Goal: Transaction & Acquisition: Book appointment/travel/reservation

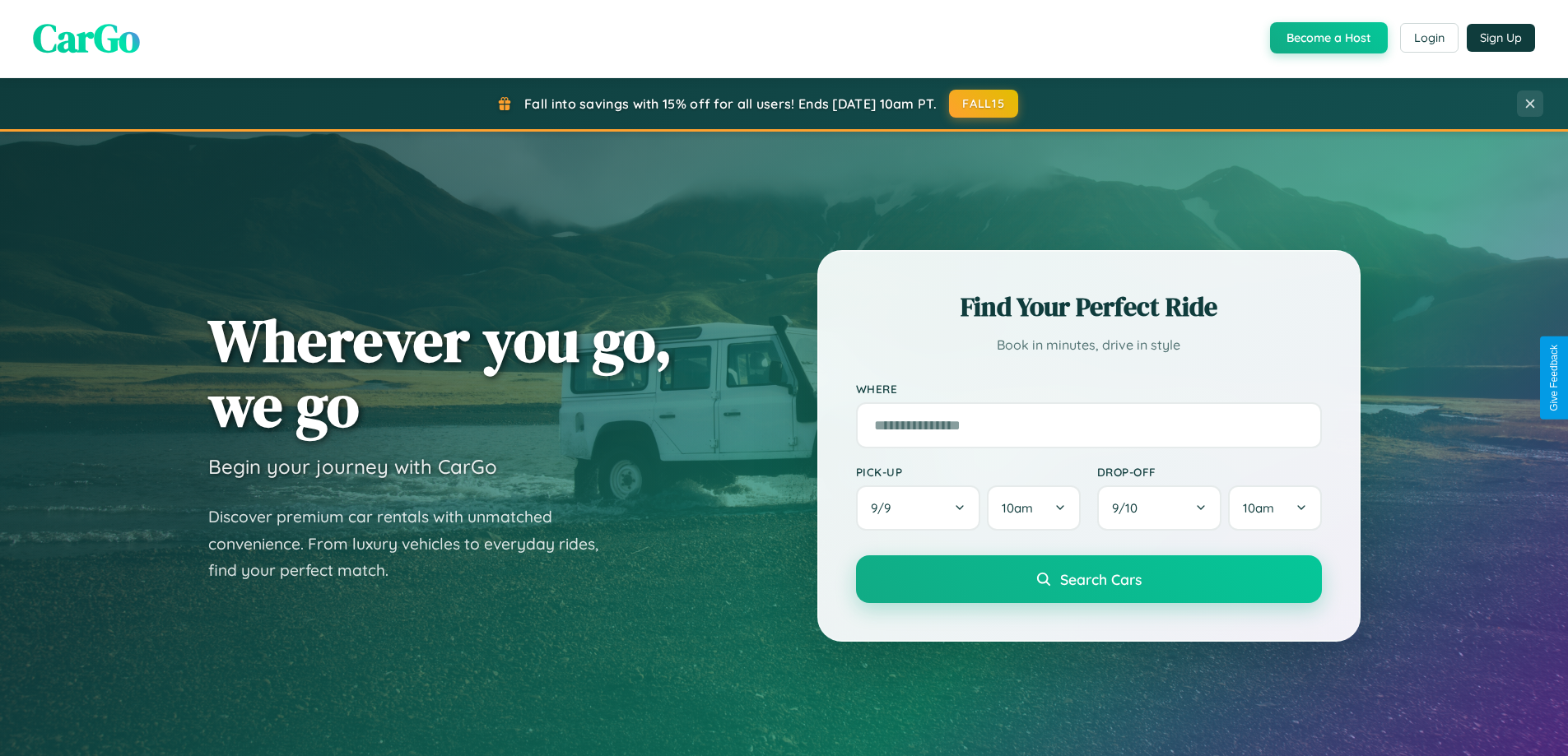
scroll to position [1132, 0]
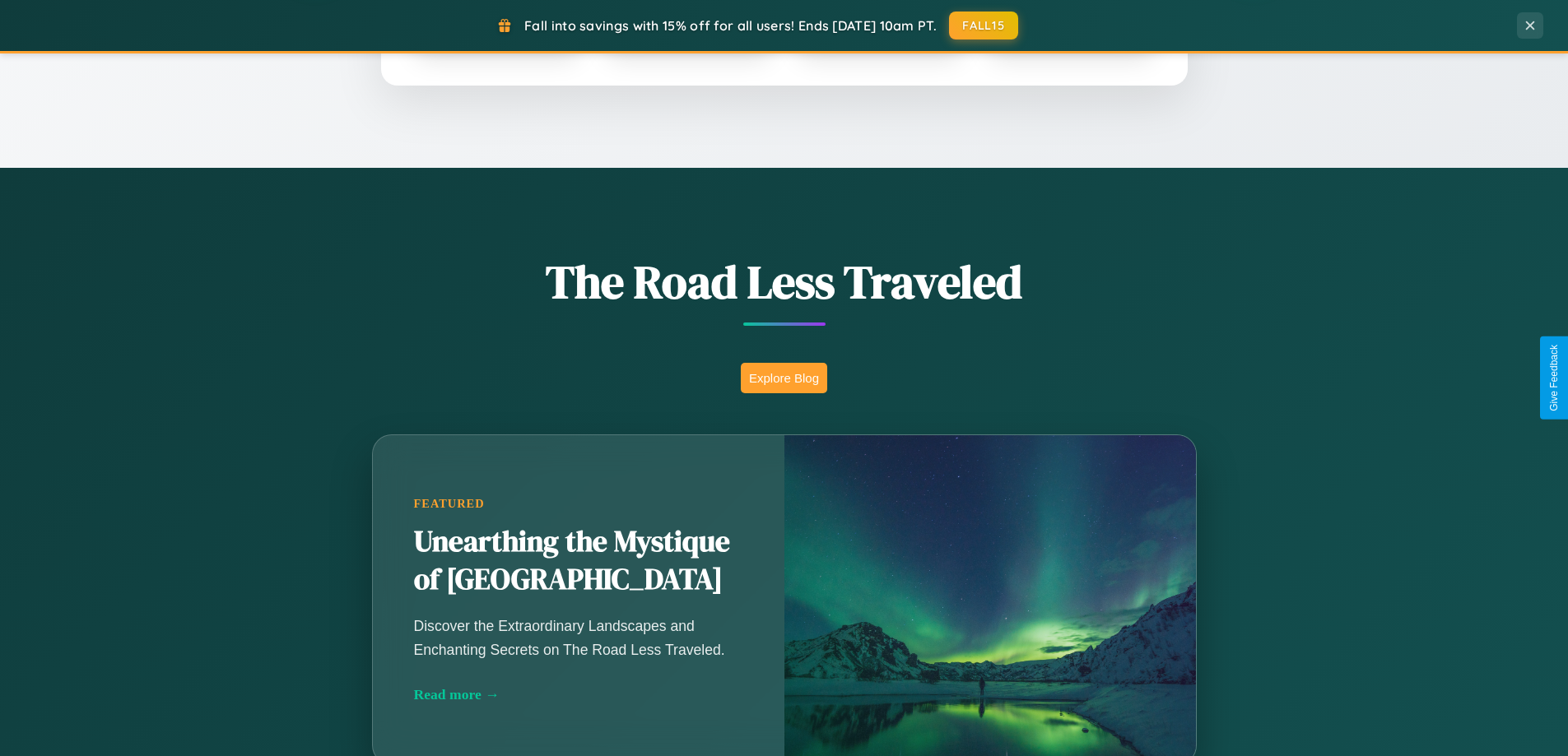
click at [784, 378] on button "Explore Blog" at bounding box center [784, 378] width 87 height 31
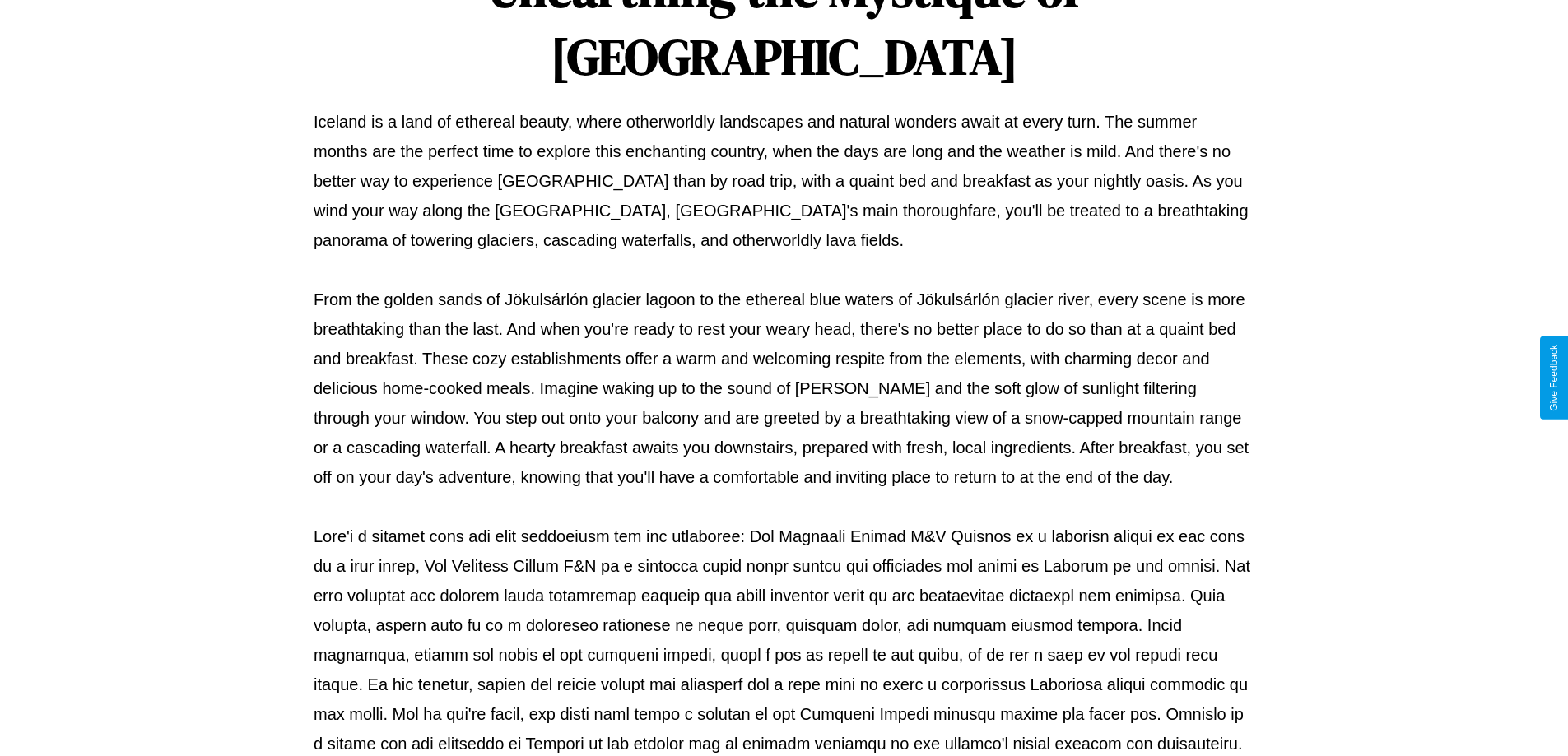
scroll to position [532, 0]
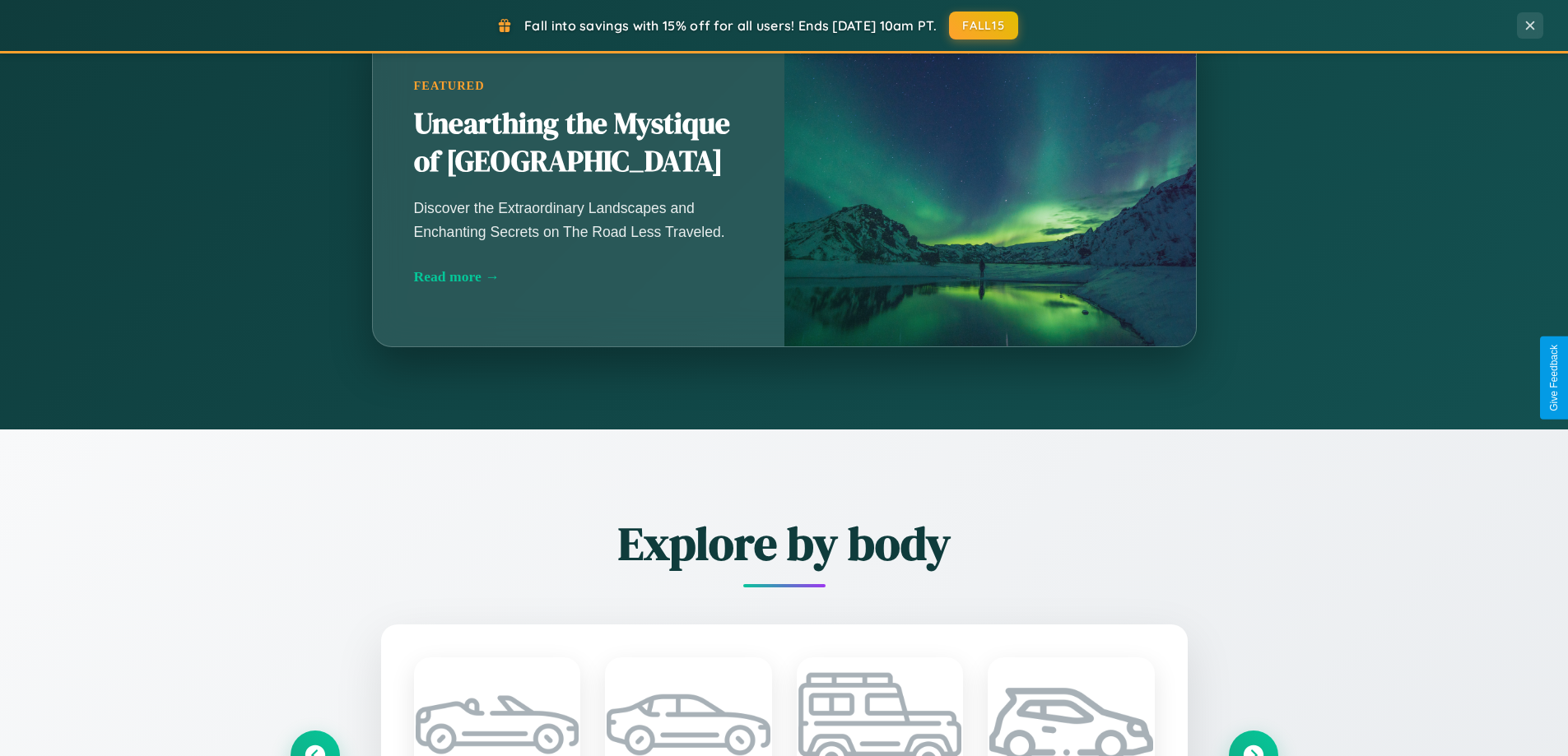
scroll to position [1928, 0]
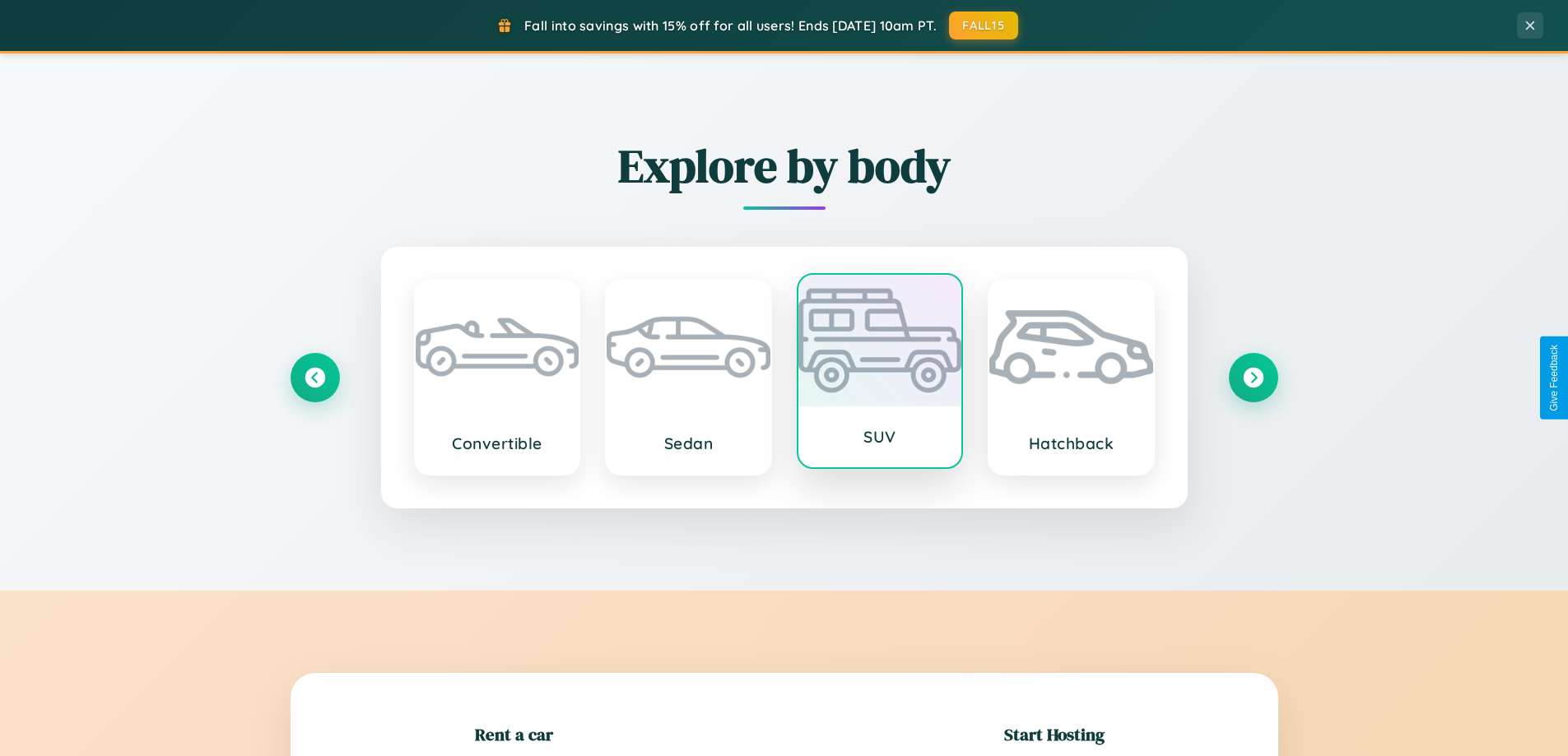
click at [879, 378] on div at bounding box center [880, 340] width 164 height 132
